Goal: Transaction & Acquisition: Purchase product/service

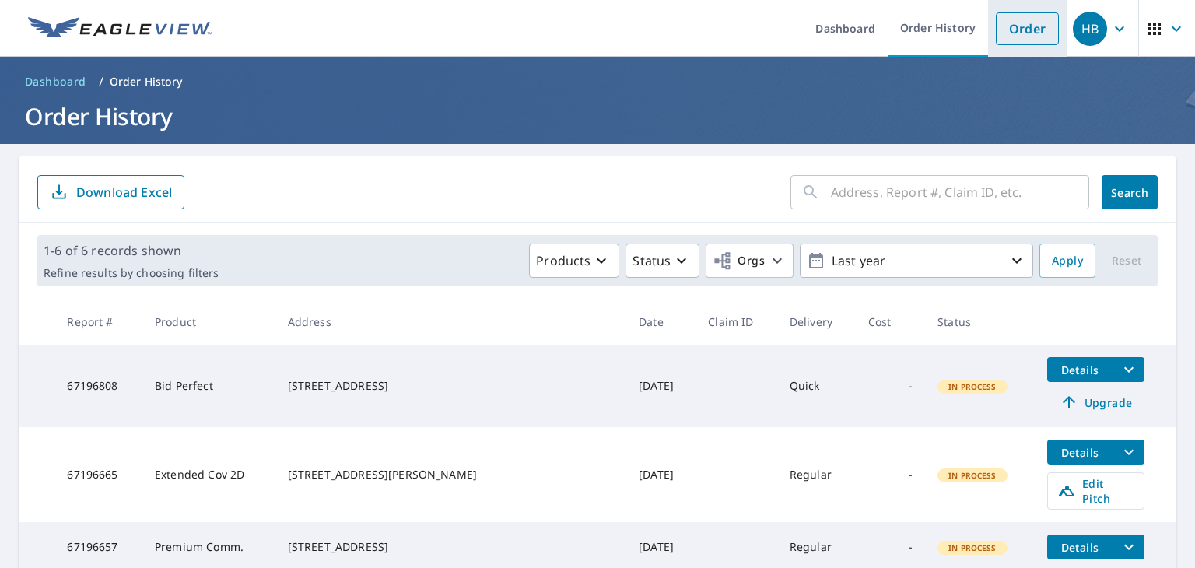
click at [1009, 28] on link "Order" at bounding box center [1027, 28] width 63 height 33
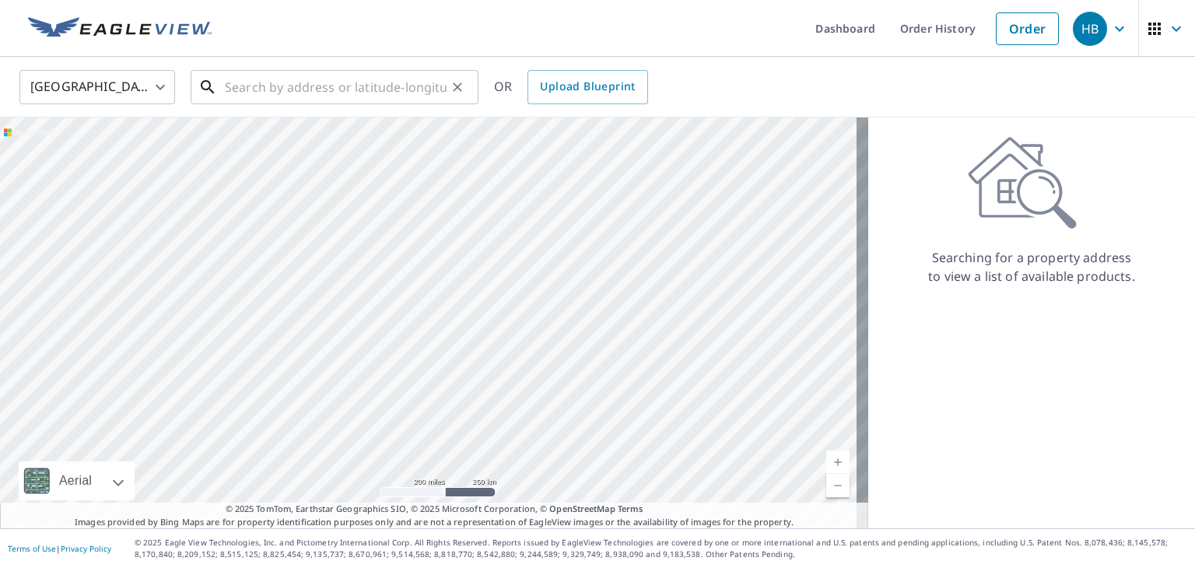
click at [258, 89] on input "text" at bounding box center [336, 87] width 222 height 44
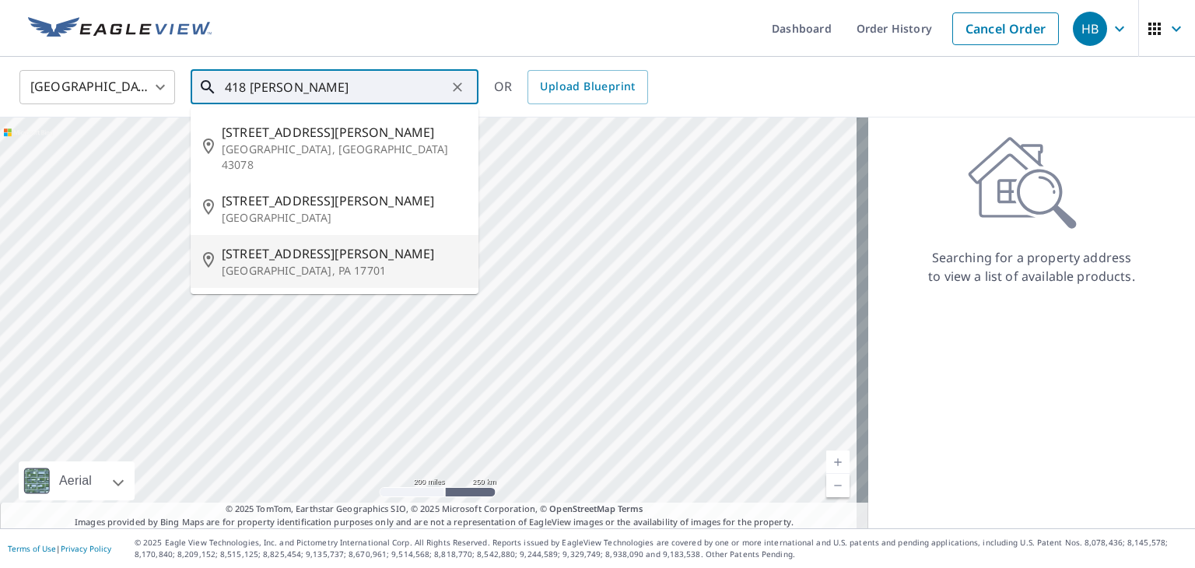
click at [307, 263] on p "Williamsport, PA 17701" at bounding box center [344, 271] width 244 height 16
type input "418 Loudenslager Rd Williamsport, PA 17701"
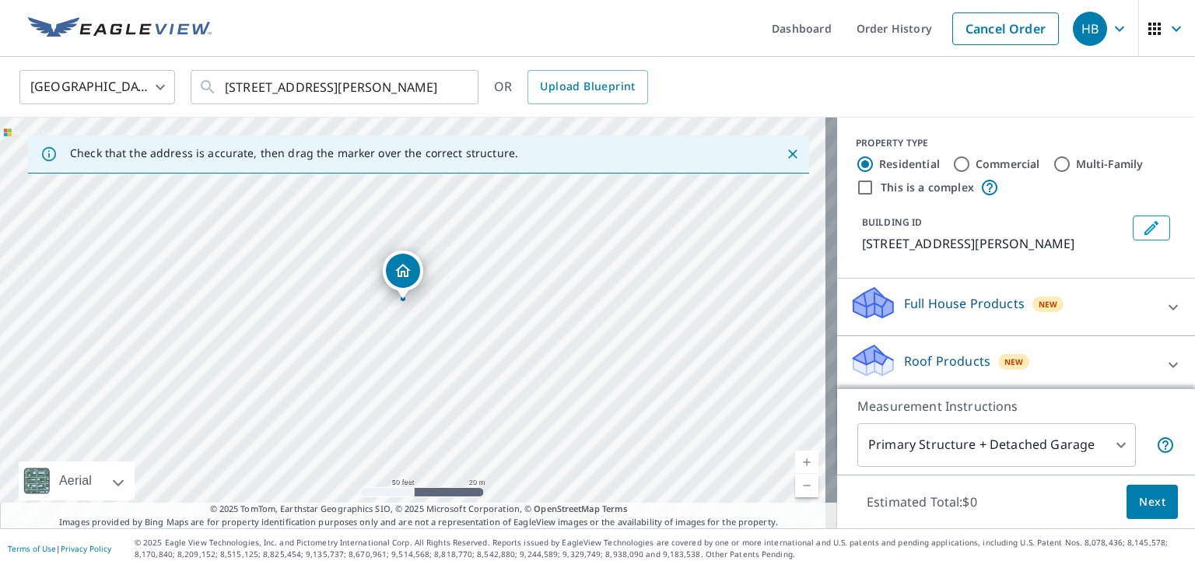
drag, startPoint x: 464, startPoint y: 356, endPoint x: 486, endPoint y: 310, distance: 51.2
click at [486, 310] on div "418 Loudenslager Rd Williamsport, PA 17701" at bounding box center [418, 323] width 837 height 411
drag, startPoint x: 375, startPoint y: 284, endPoint x: 413, endPoint y: 343, distance: 70.4
click at [413, 343] on div "418 Loudenslager Rd Williamsport, PA 17701" at bounding box center [418, 323] width 837 height 411
drag, startPoint x: 398, startPoint y: 357, endPoint x: 341, endPoint y: 318, distance: 68.9
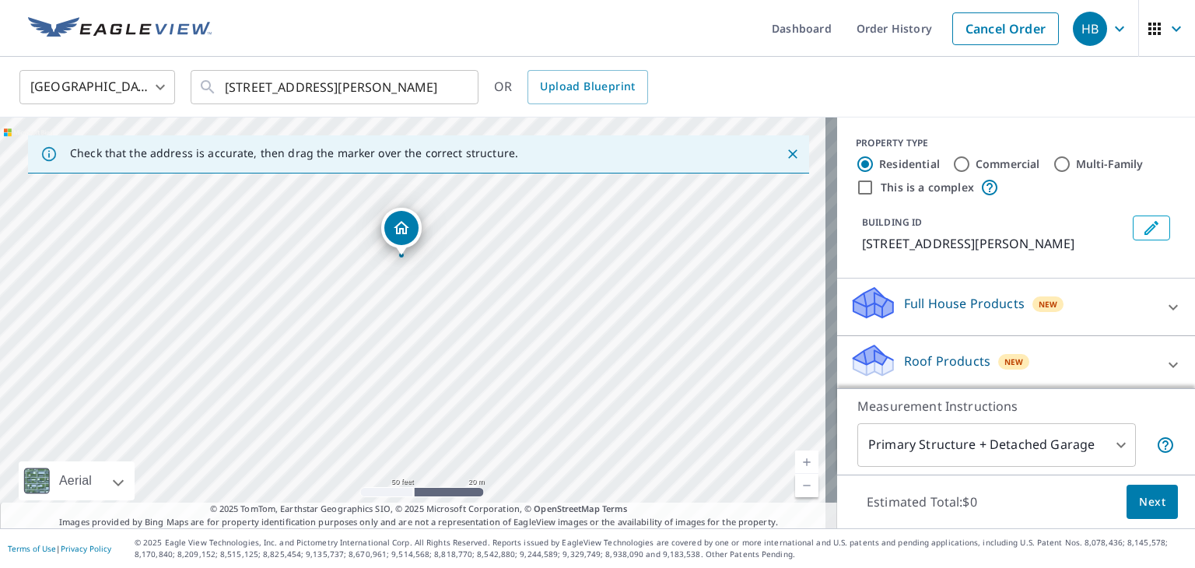
click at [341, 318] on div "418 Loudenslager Rd Williamsport, PA 17701" at bounding box center [418, 323] width 837 height 411
drag, startPoint x: 446, startPoint y: 274, endPoint x: 393, endPoint y: 356, distance: 98.0
click at [393, 356] on div "418 Loudenslager Rd Williamsport, PA 17701" at bounding box center [418, 323] width 837 height 411
drag, startPoint x: 426, startPoint y: 279, endPoint x: 469, endPoint y: 226, distance: 68.1
click at [469, 225] on div "418 Loudenslager Rd Williamsport, PA 17701" at bounding box center [418, 323] width 837 height 411
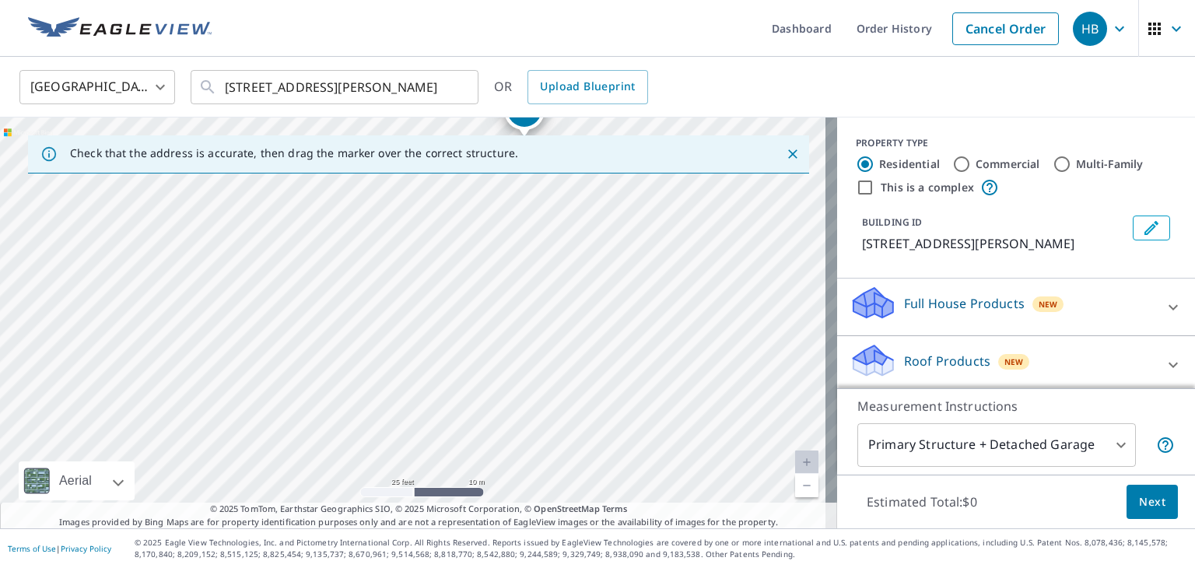
drag, startPoint x: 477, startPoint y: 320, endPoint x: 503, endPoint y: 290, distance: 39.7
click at [503, 290] on div "418 Loudenslager Rd Williamsport, PA 17701" at bounding box center [418, 323] width 837 height 411
drag, startPoint x: 412, startPoint y: 282, endPoint x: 405, endPoint y: 308, distance: 26.6
click at [405, 308] on div "418 Loudenslager Rd Williamsport, PA 17701" at bounding box center [418, 323] width 837 height 411
drag, startPoint x: 389, startPoint y: 335, endPoint x: 321, endPoint y: 409, distance: 100.8
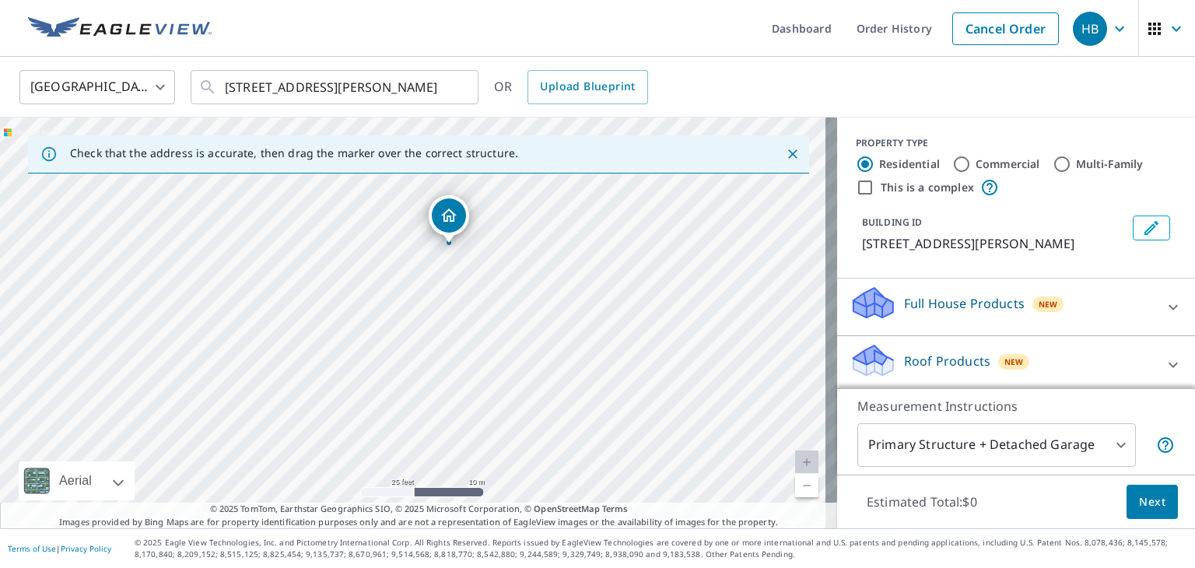
click at [321, 409] on div "418 Loudenslager Rd Williamsport, PA 17701" at bounding box center [418, 323] width 837 height 411
drag, startPoint x: 446, startPoint y: 214, endPoint x: 317, endPoint y: 381, distance: 211.4
drag, startPoint x: 511, startPoint y: 335, endPoint x: 487, endPoint y: 300, distance: 41.9
click at [487, 300] on div "422 Loudenslager Rd Williamsport, PA 17701" at bounding box center [418, 323] width 837 height 411
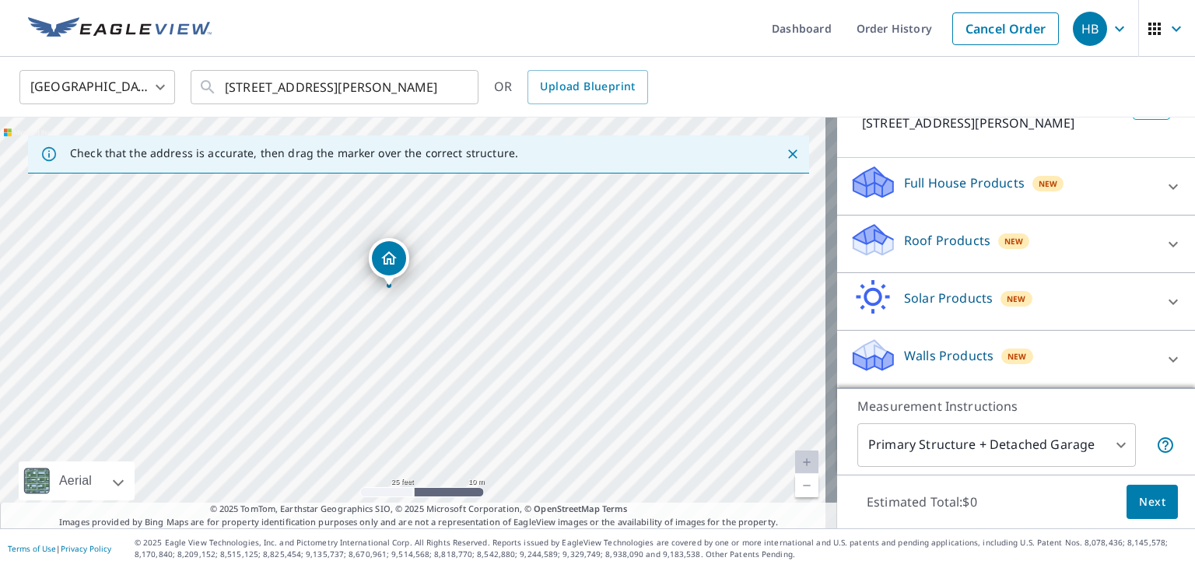
scroll to position [139, 0]
click at [955, 438] on body "HB HB Dashboard Order History Cancel Order HB United States US ​ 418 Loudenslag…" at bounding box center [597, 284] width 1195 height 568
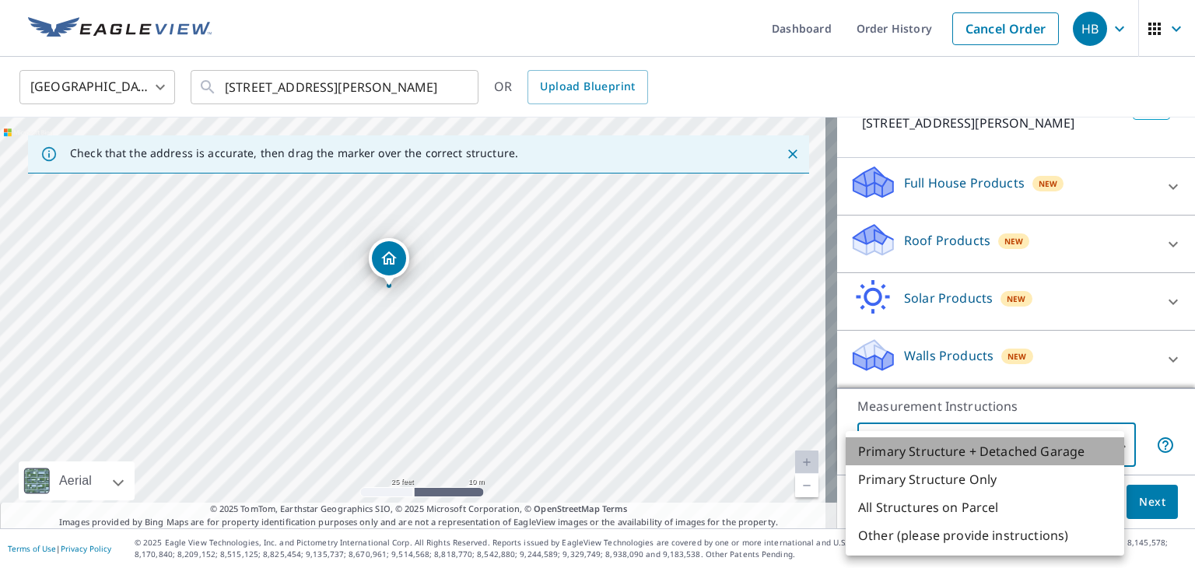
click at [955, 438] on li "Primary Structure + Detached Garage" at bounding box center [985, 451] width 279 height 28
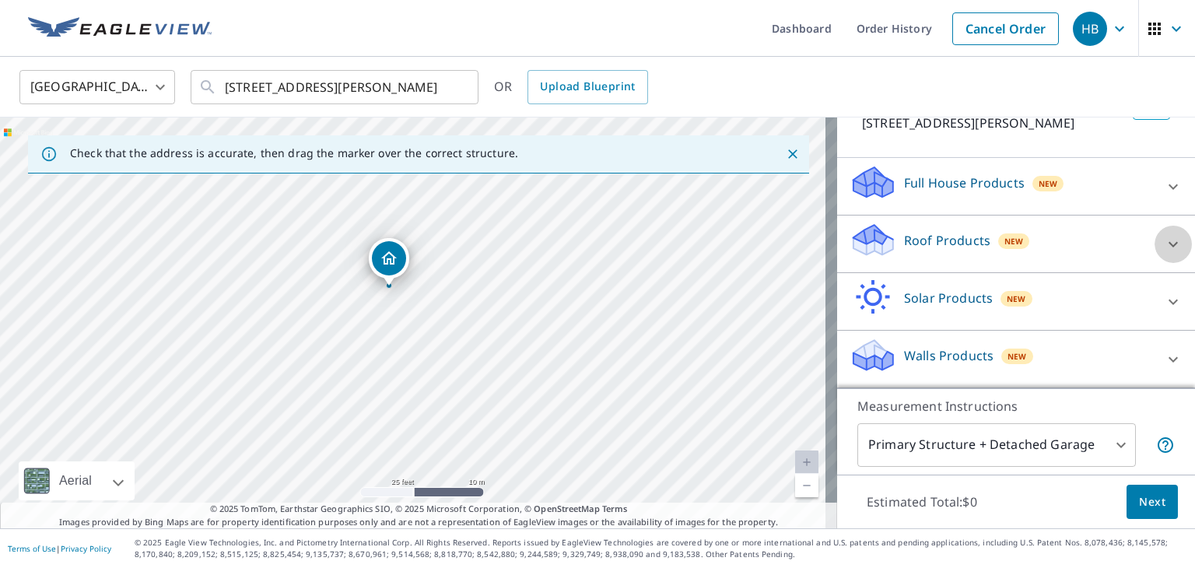
click at [1164, 241] on icon at bounding box center [1173, 244] width 19 height 19
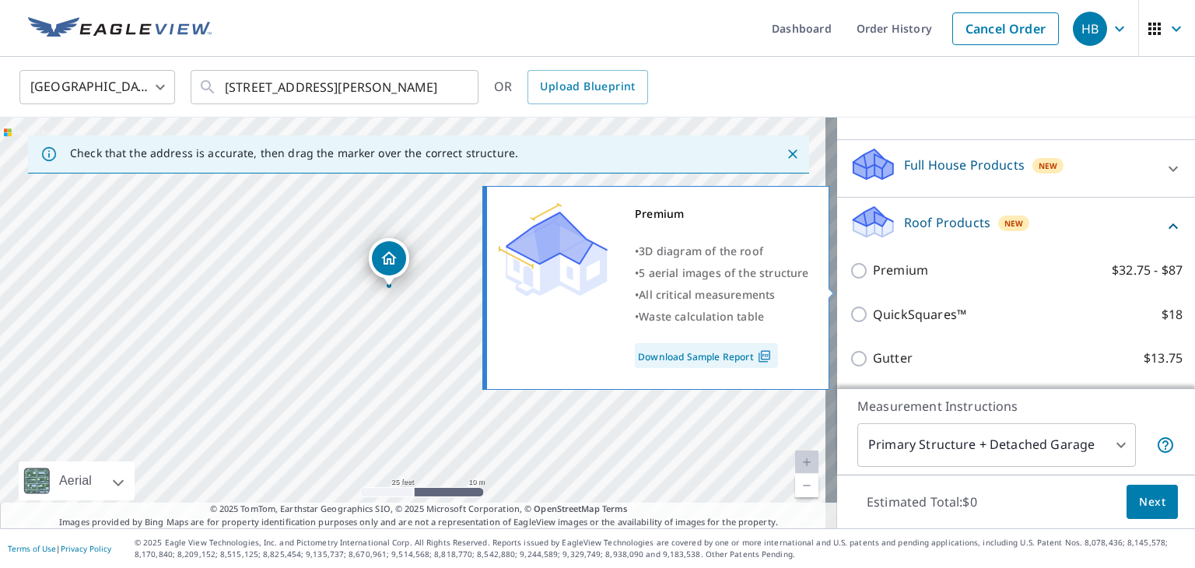
click at [850, 280] on input "Premium $32.75 - $87" at bounding box center [861, 270] width 23 height 19
checkbox input "true"
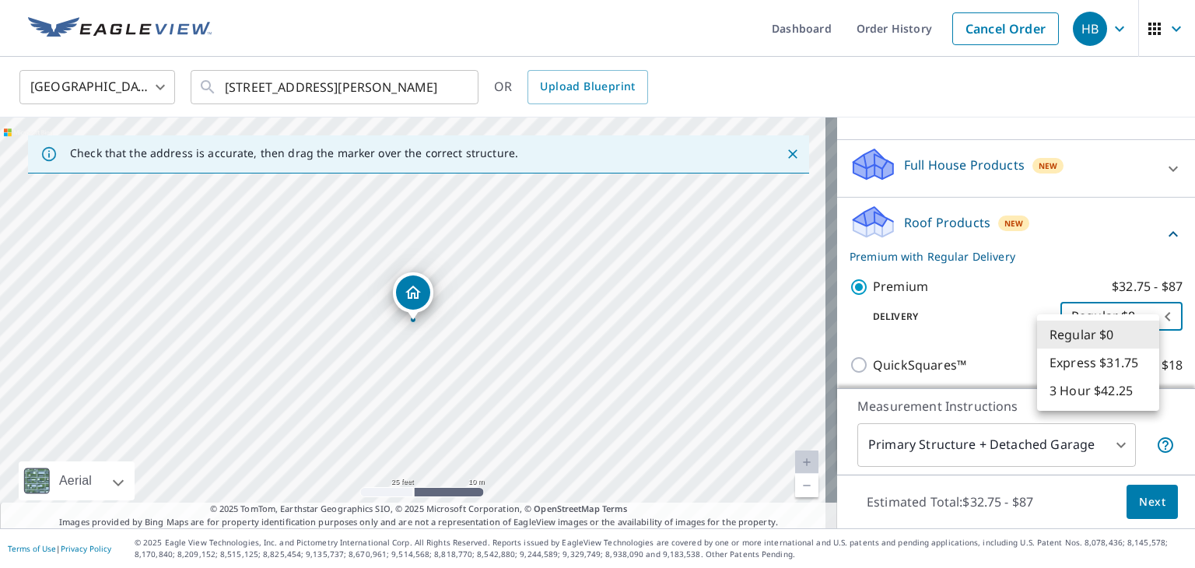
click at [1137, 337] on body "HB HB Dashboard Order History Cancel Order HB United States US ​ 418 Loudenslag…" at bounding box center [597, 284] width 1195 height 568
click at [1076, 391] on li "3 Hour $42.25" at bounding box center [1098, 391] width 122 height 28
type input "7"
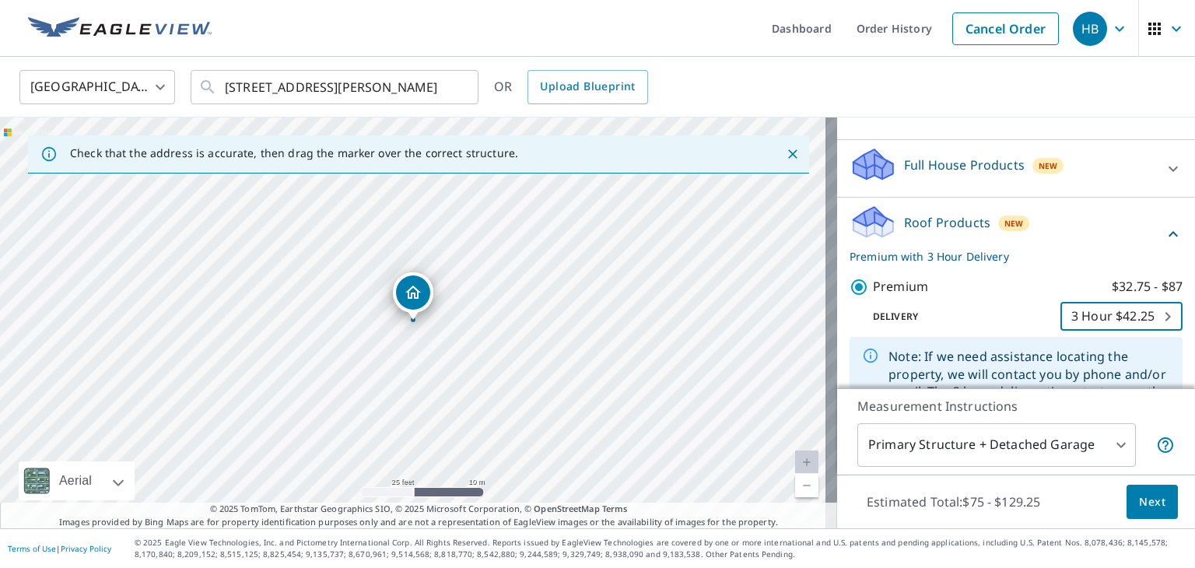
click at [1139, 504] on span "Next" at bounding box center [1152, 502] width 26 height 19
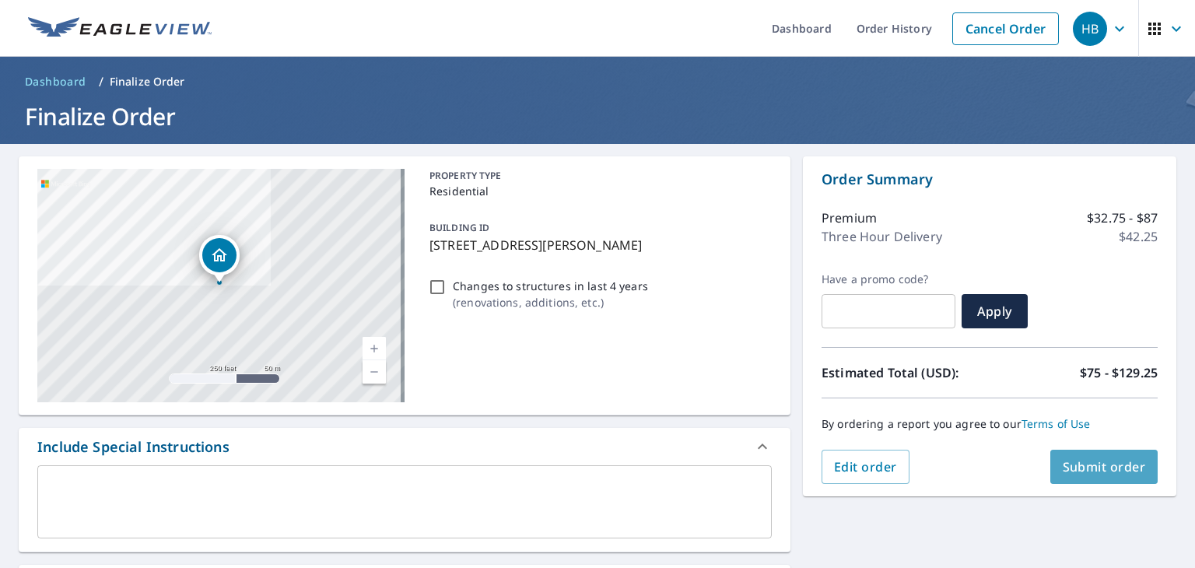
click at [1063, 474] on span "Submit order" at bounding box center [1104, 466] width 83 height 17
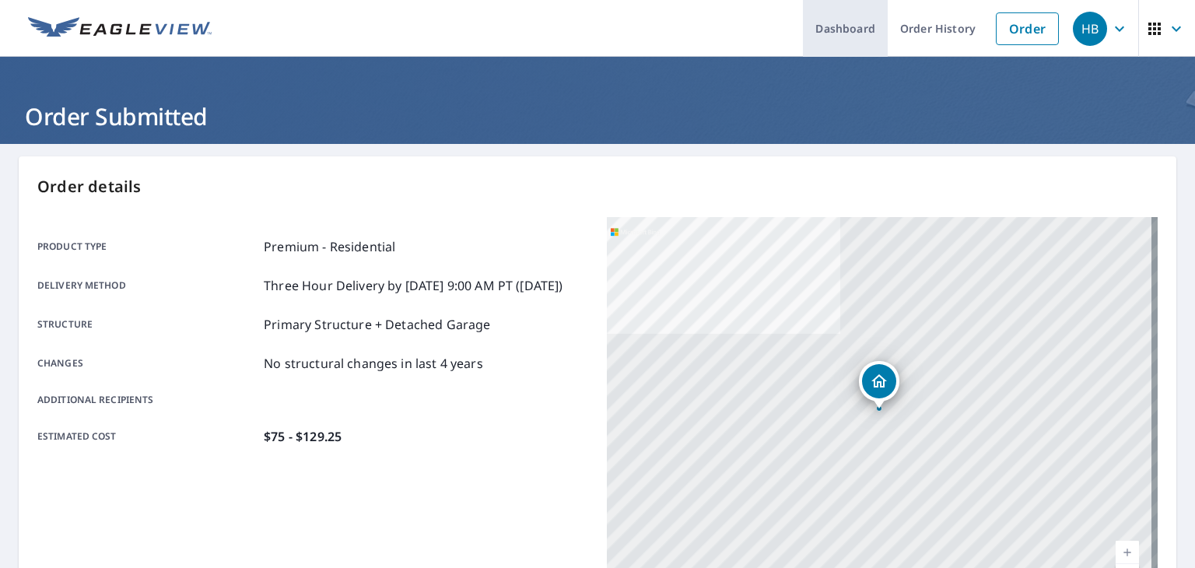
click at [834, 26] on link "Dashboard" at bounding box center [845, 28] width 85 height 57
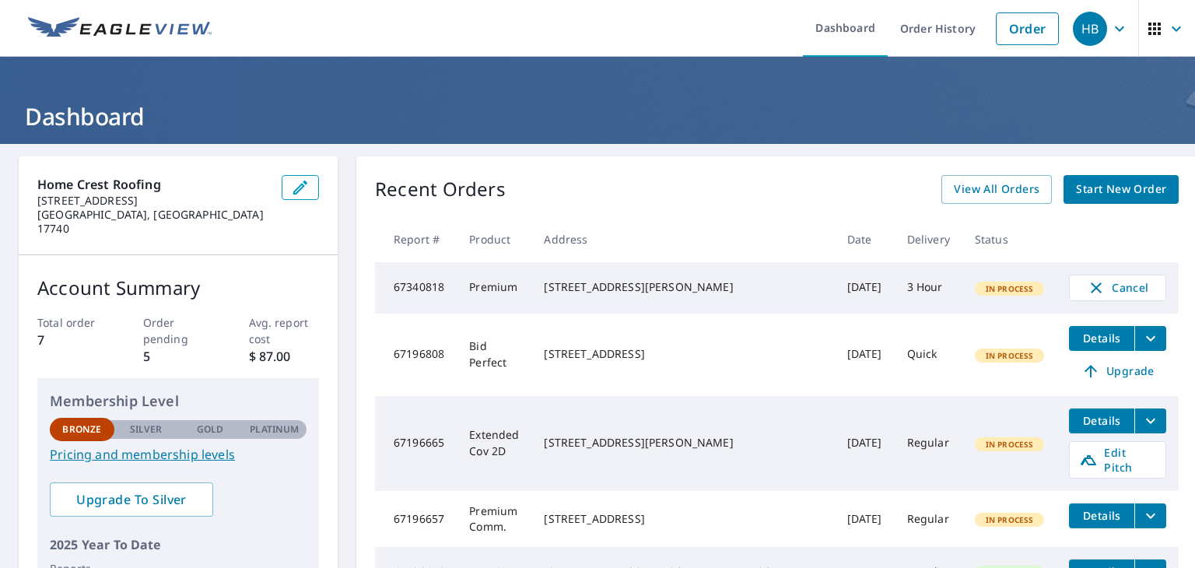
scroll to position [129, 0]
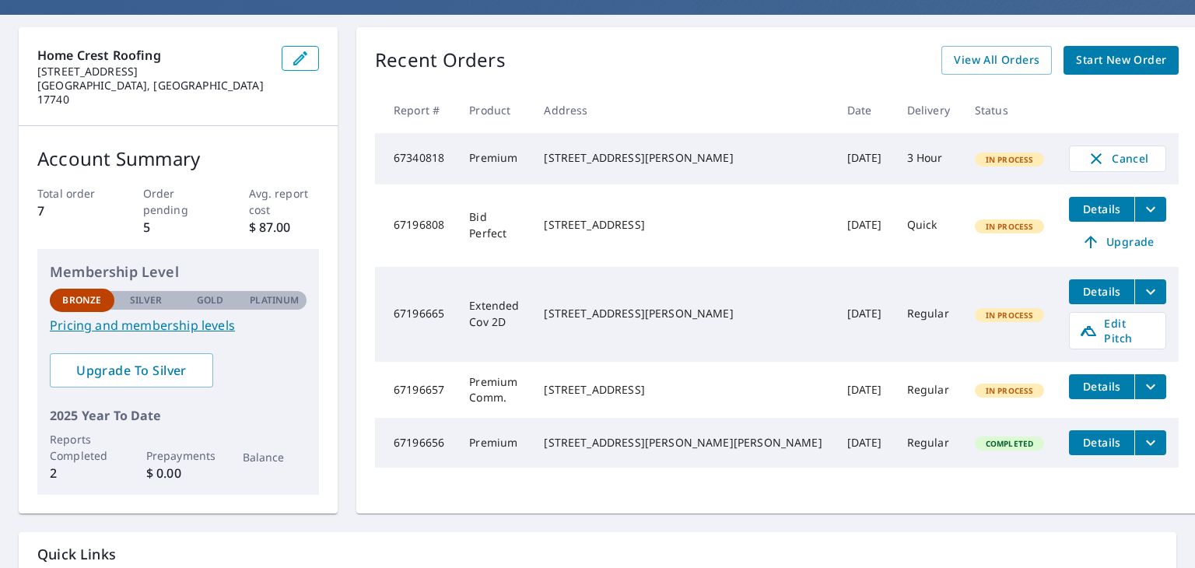
click at [532, 150] on td "Premium" at bounding box center [494, 158] width 75 height 51
click at [419, 153] on td "67340818" at bounding box center [416, 158] width 82 height 51
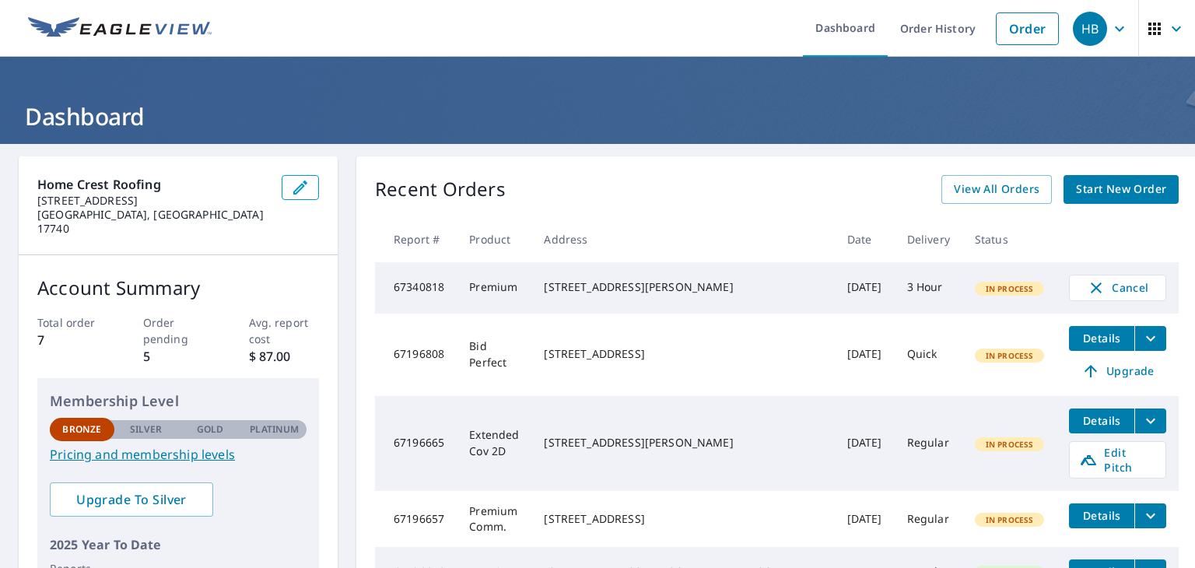
click at [371, 193] on div "Home Crest Roofing 1881 Quarry Rd Jersey Shore, PA 17740 Account Summary Total …" at bounding box center [598, 399] width 1158 height 486
